Goal: Transaction & Acquisition: Obtain resource

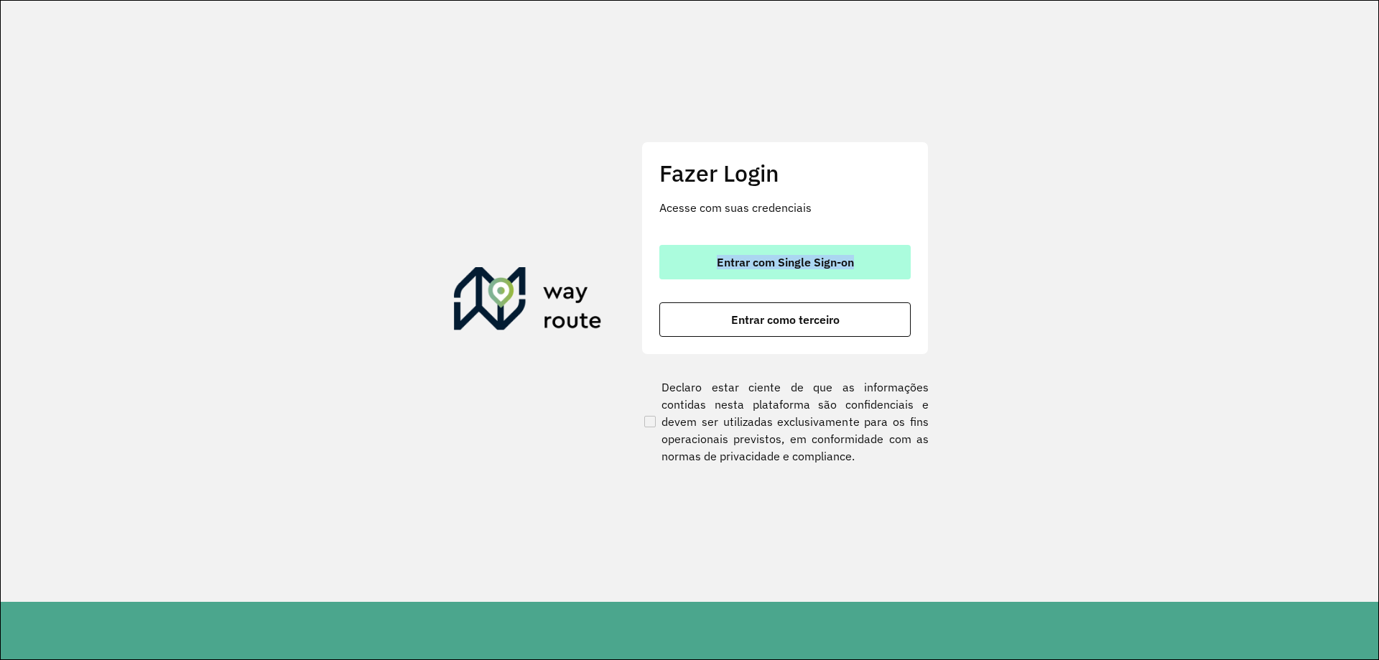
click at [707, 279] on div "Entrar com Single Sign-on Entrar como terceiro" at bounding box center [784, 291] width 251 height 92
click at [710, 273] on button "Entrar com Single Sign-on" at bounding box center [784, 262] width 251 height 34
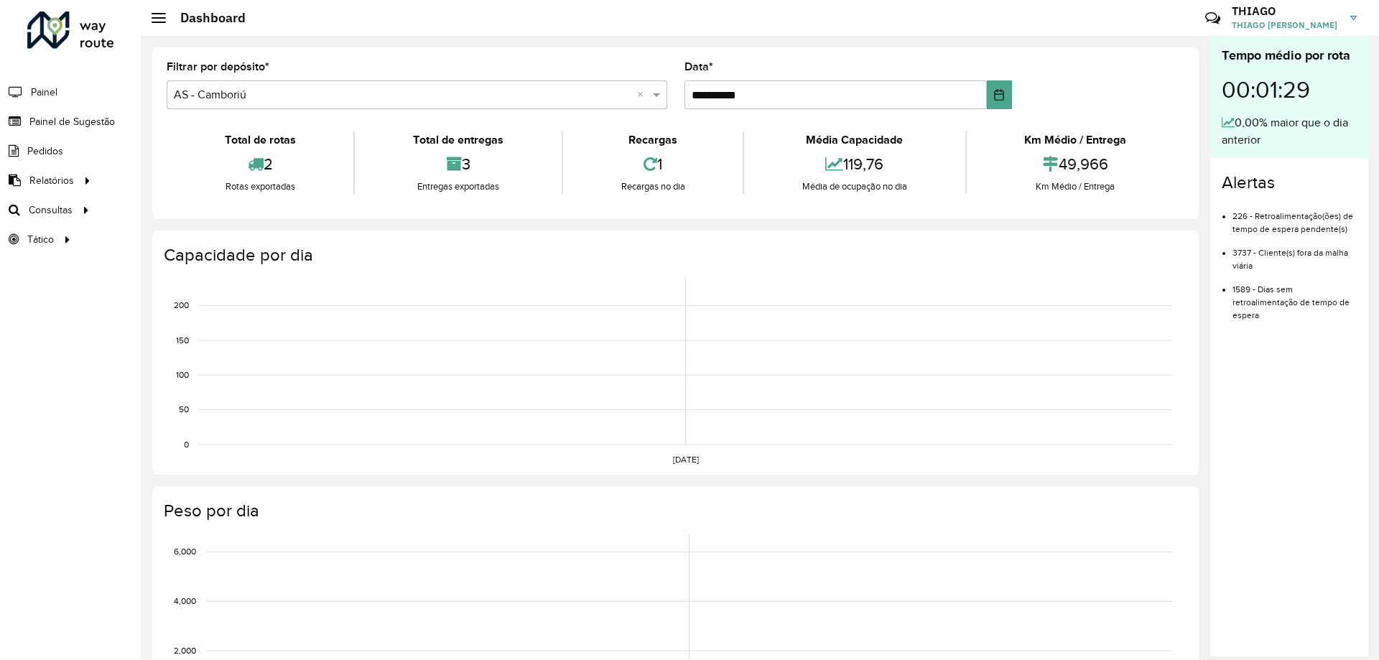
click at [1158, 71] on formly-group "**********" at bounding box center [675, 91] width 1035 height 59
click at [63, 126] on span "Painel de Sugestão" at bounding box center [74, 121] width 90 height 15
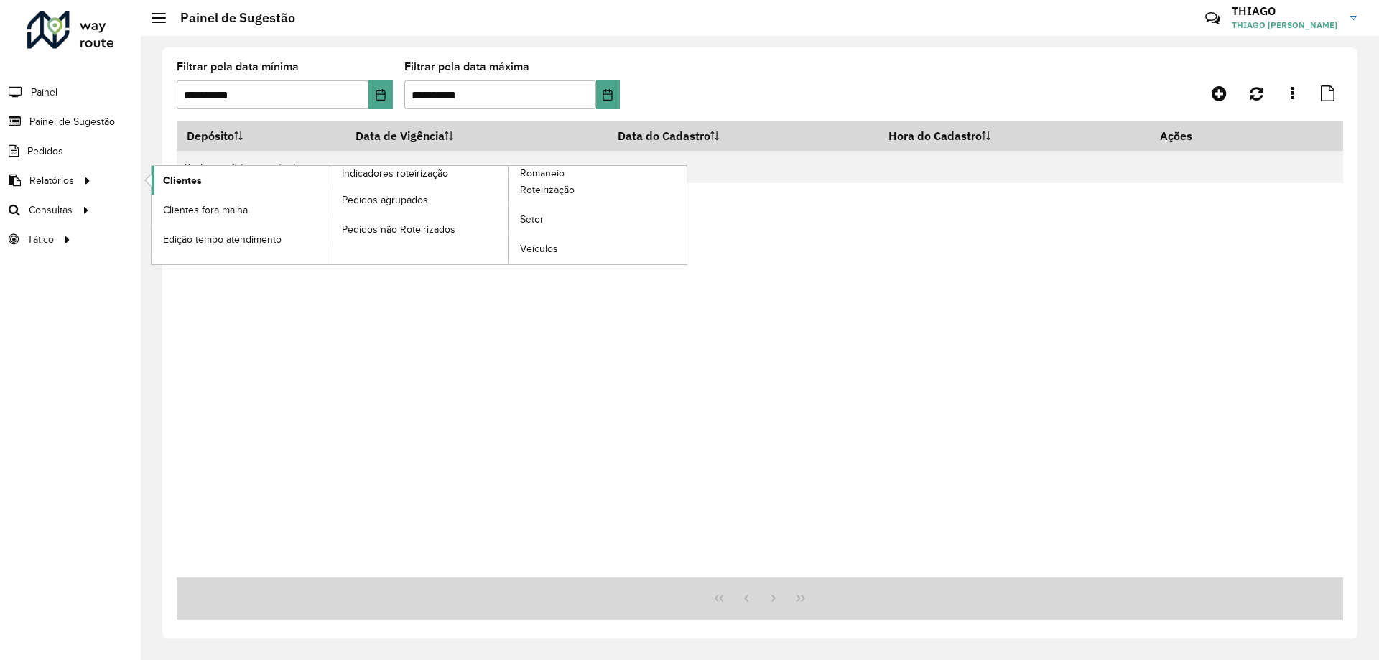
click at [277, 177] on link "Clientes" at bounding box center [241, 180] width 178 height 29
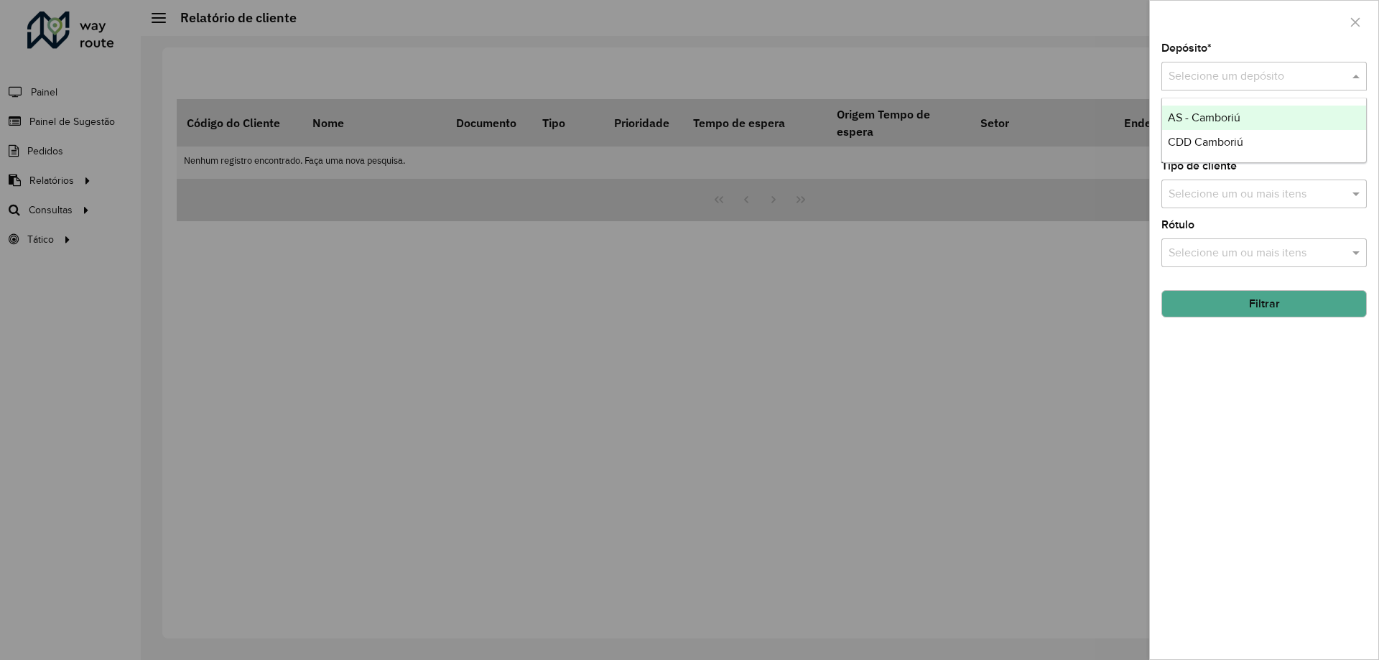
click at [1219, 89] on div "Selecione um depósito" at bounding box center [1263, 76] width 205 height 29
click at [1208, 147] on span "CDD Camboriú" at bounding box center [1205, 142] width 75 height 12
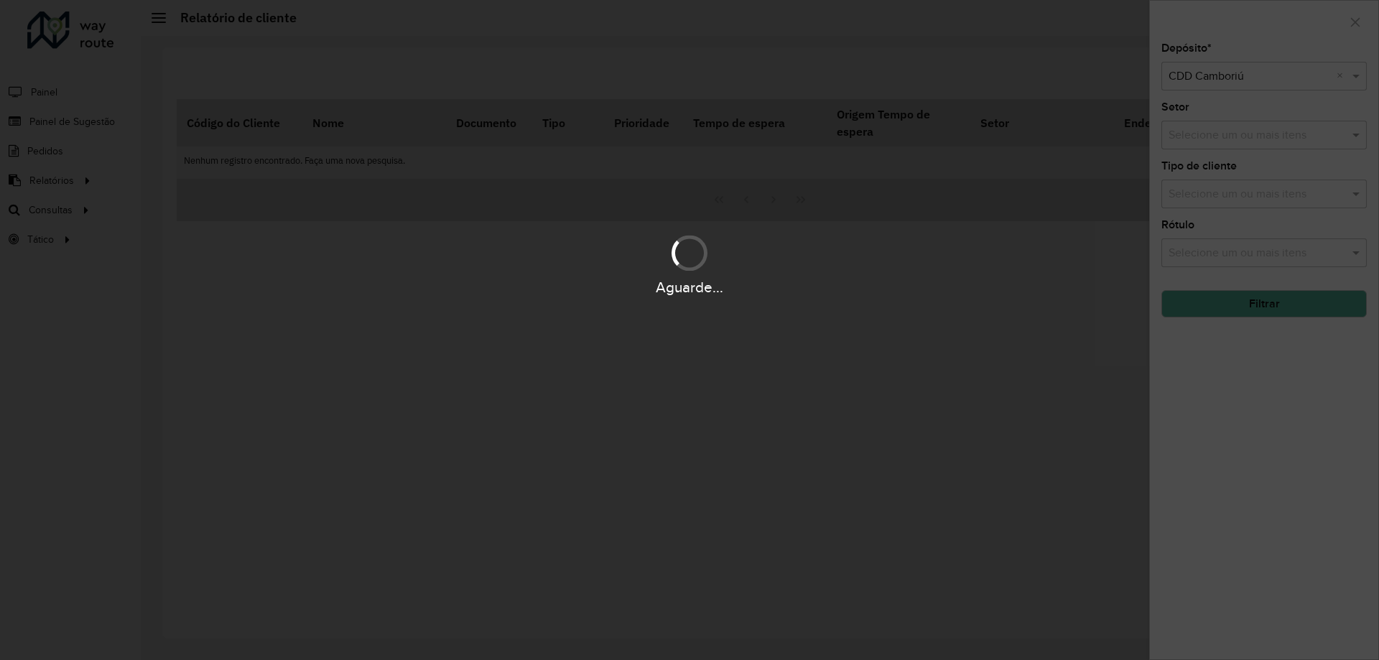
click at [1221, 143] on div "Aguarde..." at bounding box center [689, 330] width 1379 height 660
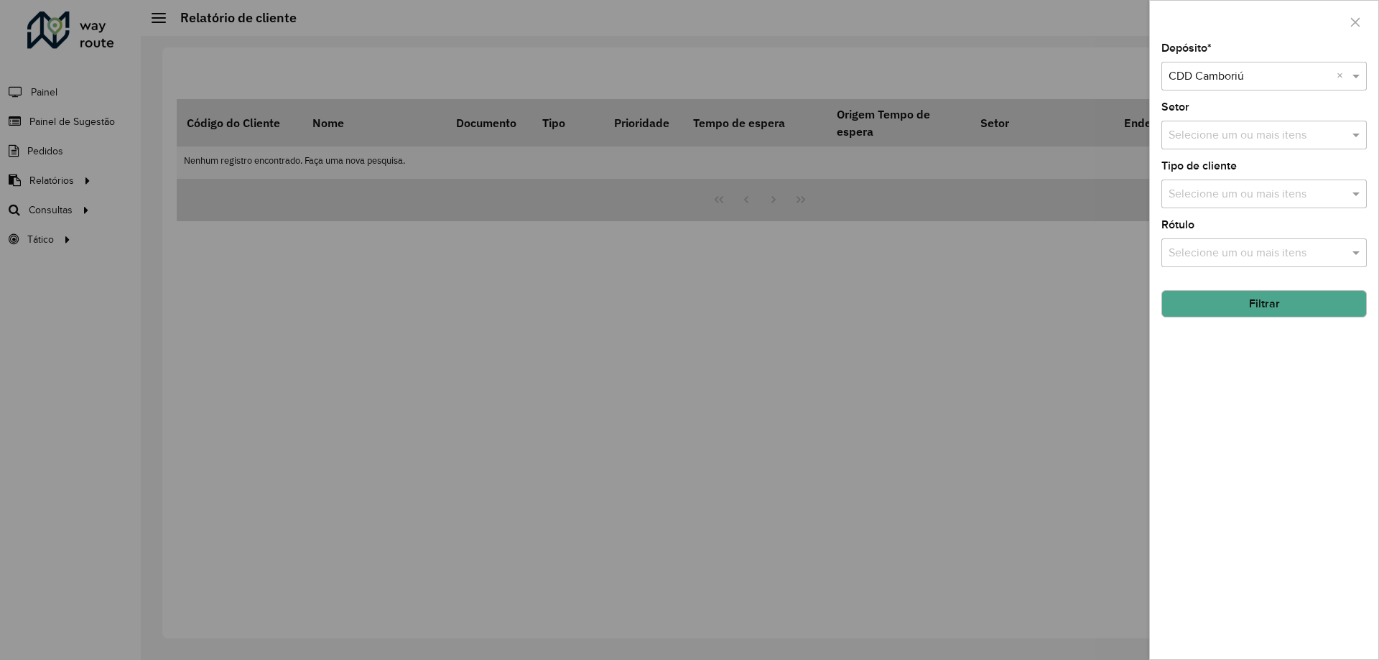
click at [1222, 142] on input "text" at bounding box center [1257, 135] width 184 height 17
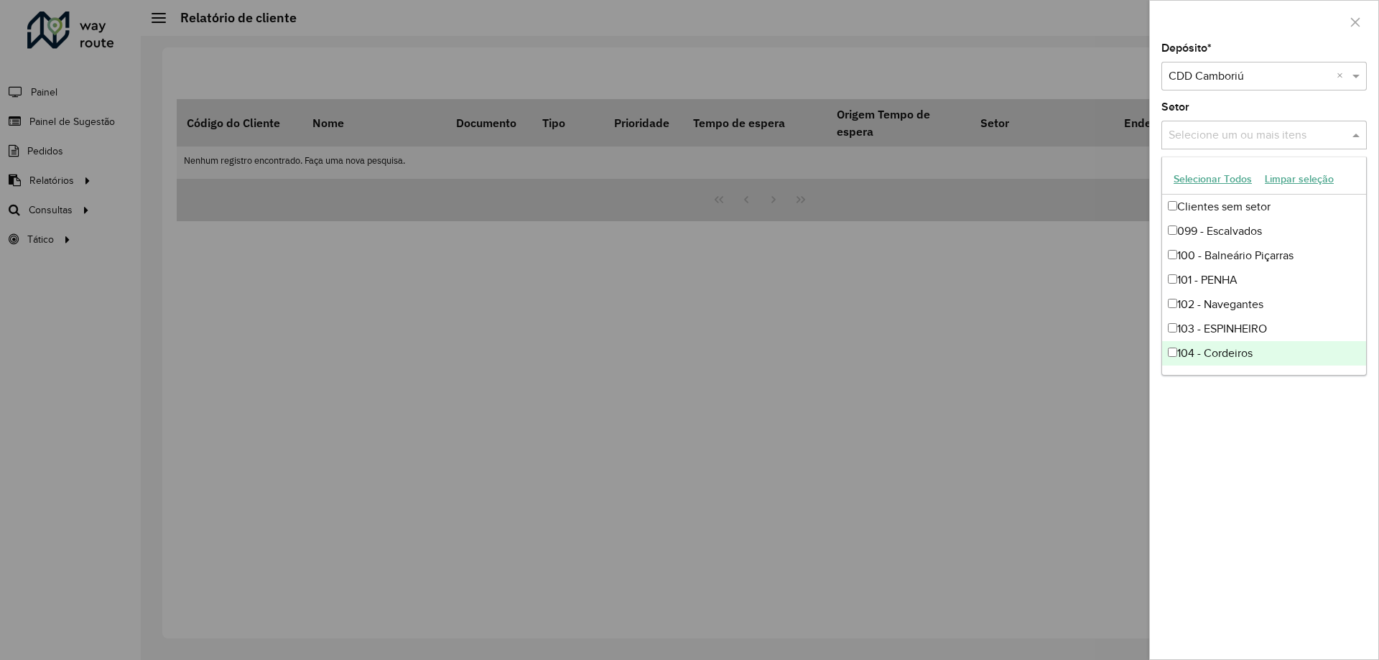
click at [1236, 410] on div "Depósito * Selecione um depósito × CDD Camboriú × Setor Selecione um ou mais it…" at bounding box center [1264, 351] width 228 height 616
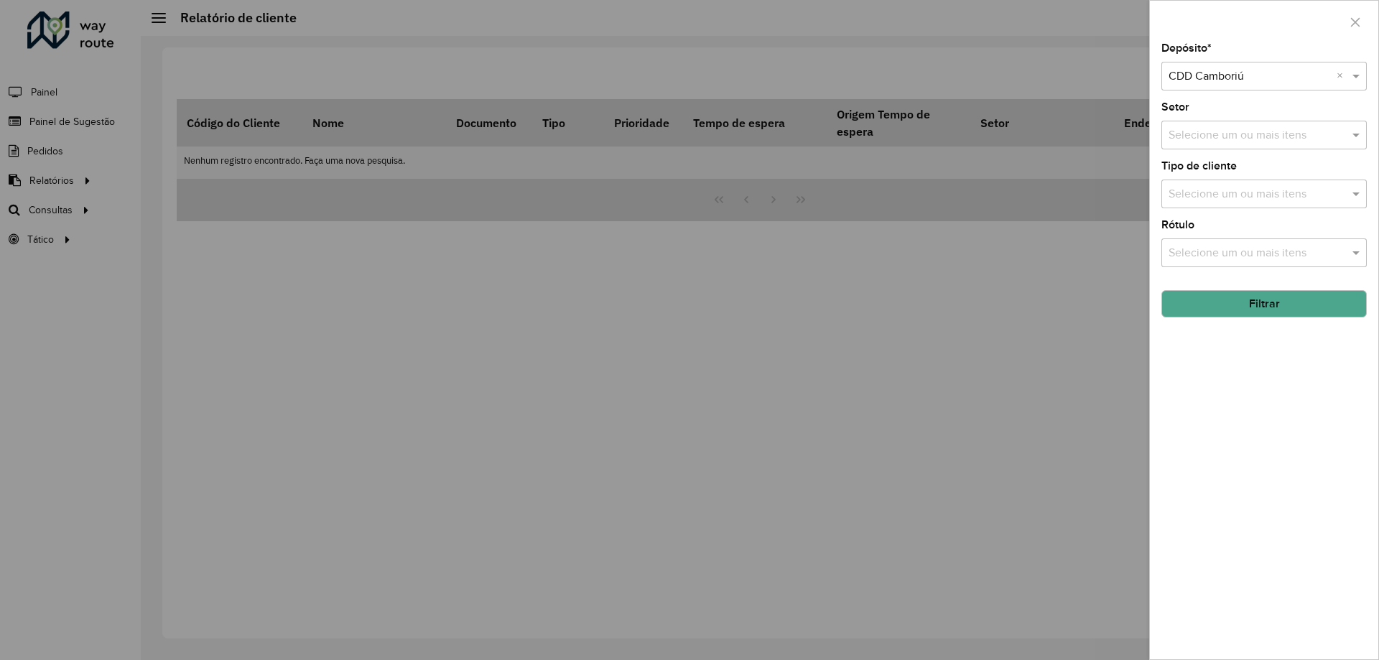
click at [1270, 239] on div "Selecione um ou mais itens" at bounding box center [1263, 252] width 205 height 29
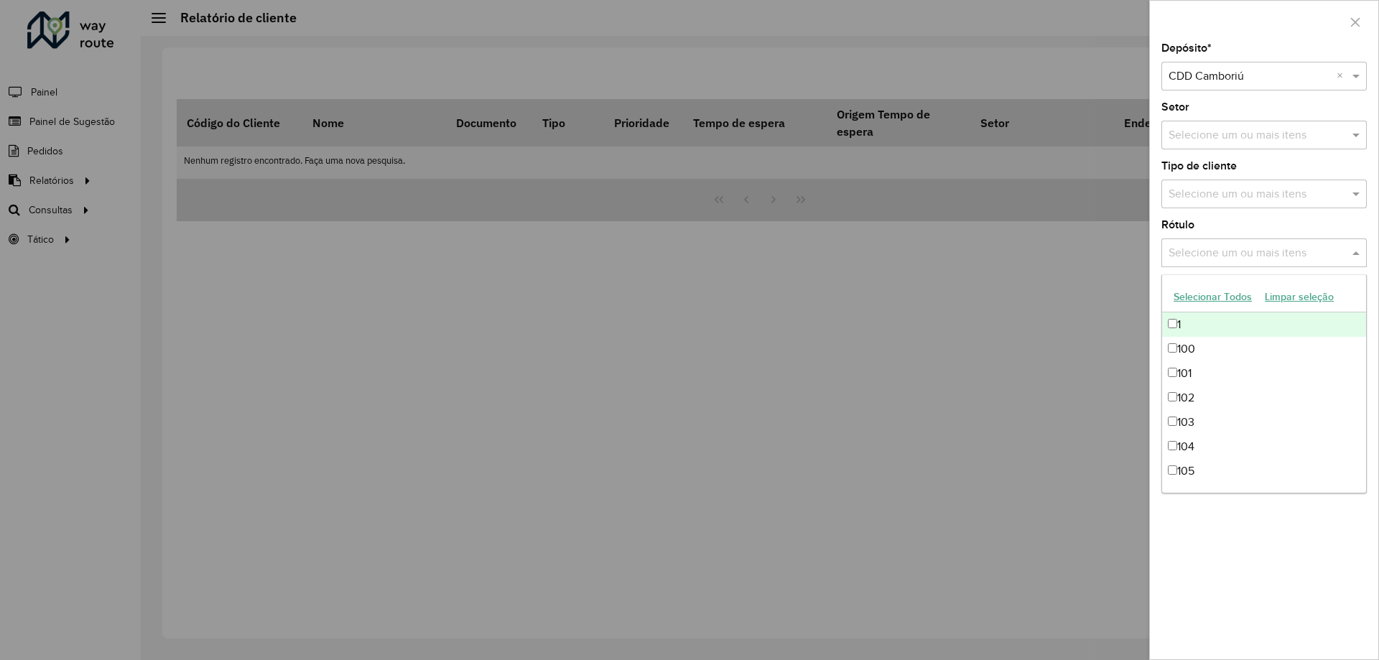
click at [1256, 205] on div "Selecione um ou mais itens" at bounding box center [1263, 194] width 205 height 29
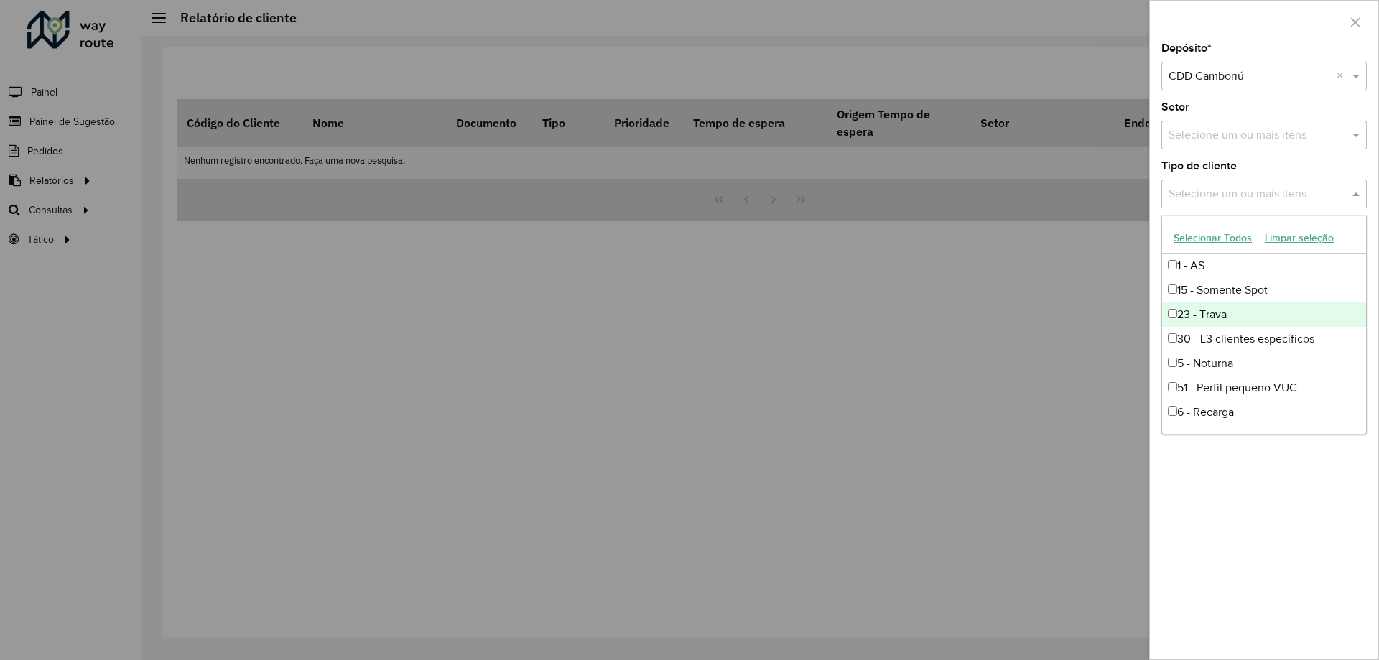
click at [1246, 306] on div "23 - Trava" at bounding box center [1264, 314] width 204 height 24
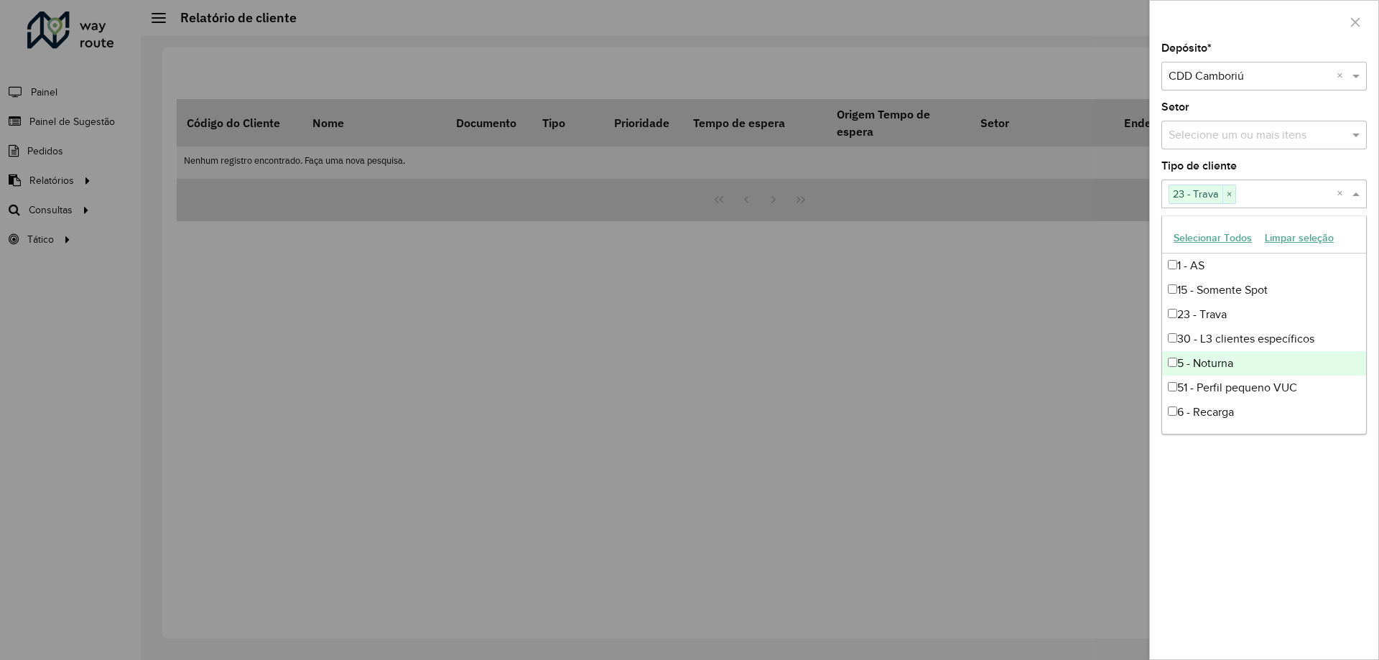
drag, startPoint x: 1315, startPoint y: 495, endPoint x: 1300, endPoint y: 470, distance: 29.3
click at [1311, 490] on div "Depósito * Selecione um depósito × CDD Camboriú × Setor Selecione um ou mais it…" at bounding box center [1264, 351] width 228 height 616
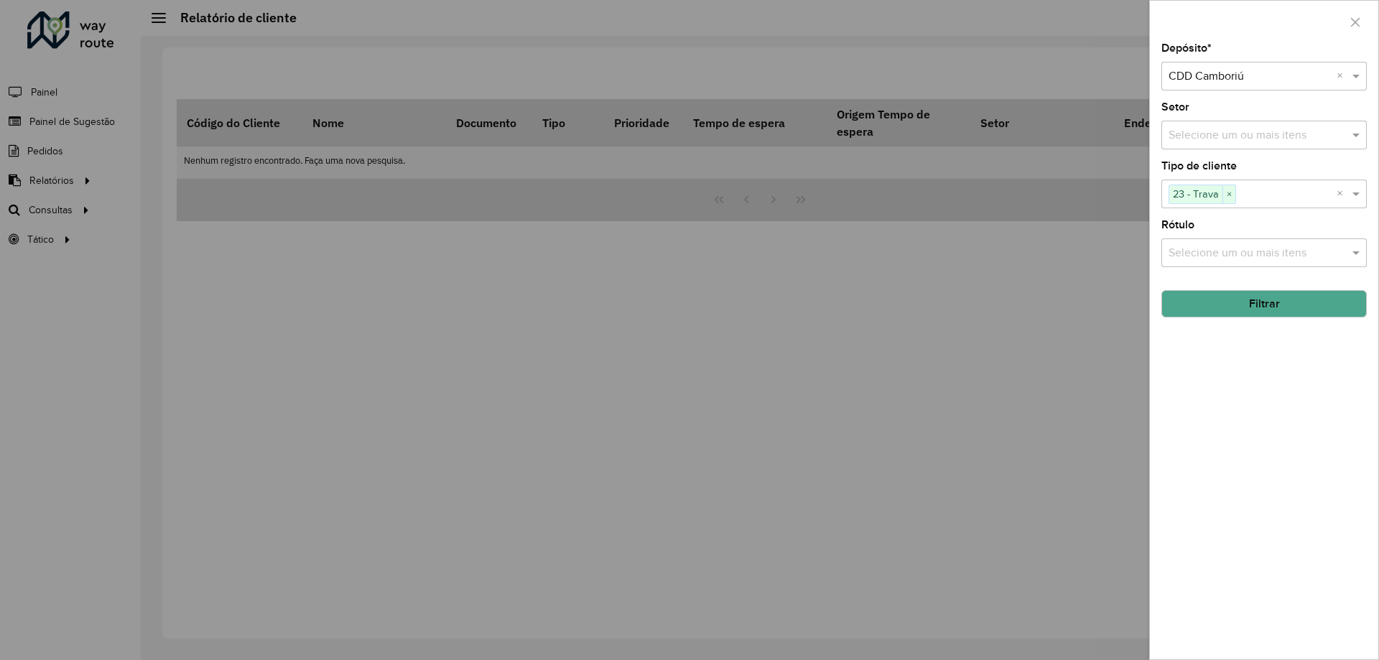
click at [1288, 309] on button "Filtrar" at bounding box center [1263, 303] width 205 height 27
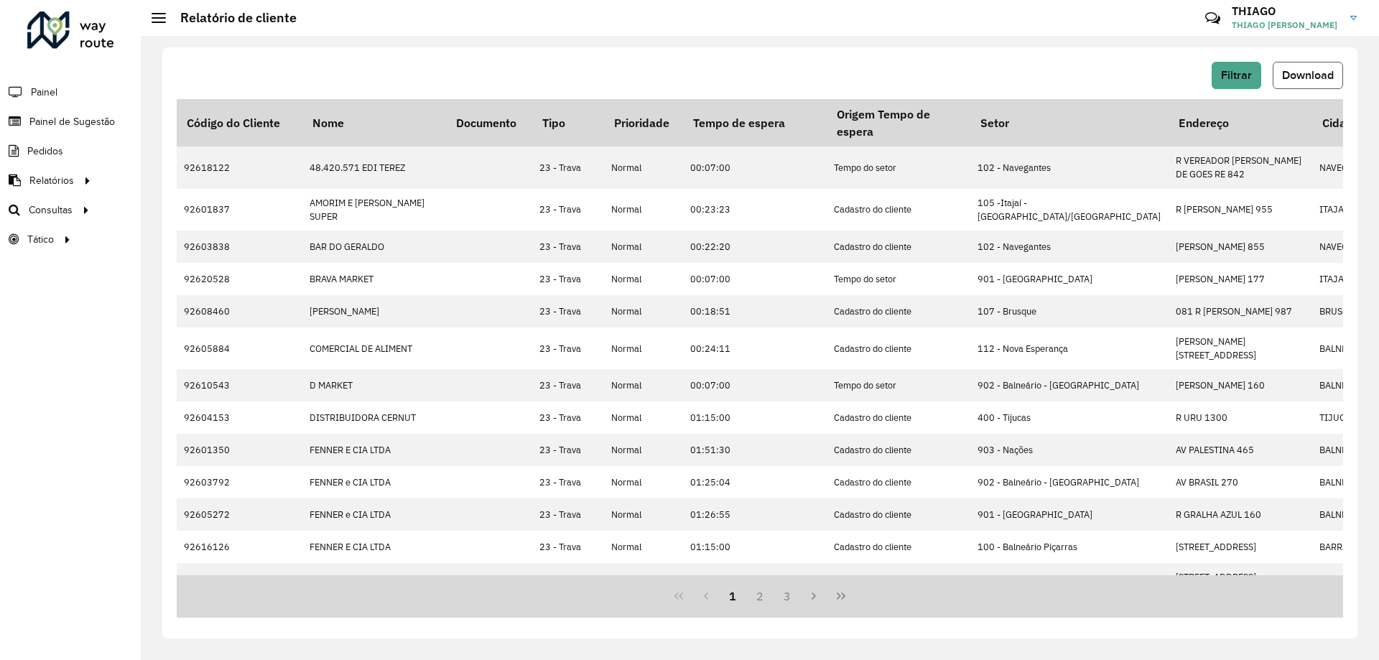
click at [1304, 75] on span "Download" at bounding box center [1308, 75] width 52 height 12
